Goal: Check status: Check status

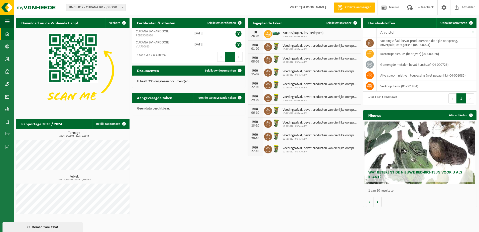
click at [322, 37] on span "10-785012 - CURANA BV" at bounding box center [303, 36] width 41 height 3
click at [164, 33] on span "CURANA BV - ARDOOIE" at bounding box center [152, 32] width 33 height 4
drag, startPoint x: 259, startPoint y: 35, endPoint x: 248, endPoint y: 31, distance: 12.4
click at [248, 31] on div "DI 26-08" at bounding box center [255, 34] width 15 height 13
click at [349, 23] on span "Bekijk uw kalender" at bounding box center [339, 22] width 26 height 3
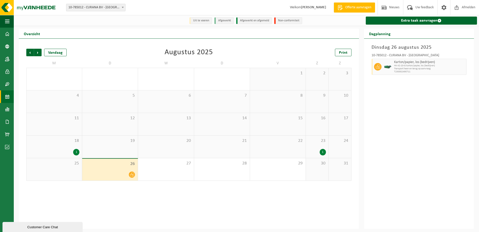
click at [132, 175] on icon at bounding box center [132, 174] width 4 height 4
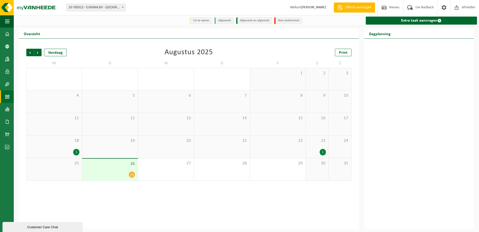
click at [132, 175] on icon at bounding box center [132, 174] width 4 height 4
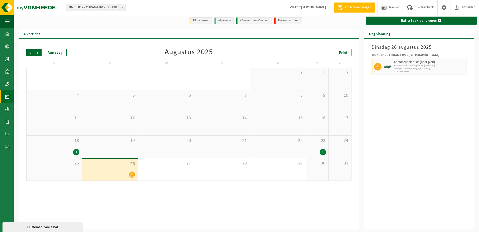
click at [324, 153] on div "1" at bounding box center [323, 152] width 6 height 7
